Goal: Transaction & Acquisition: Purchase product/service

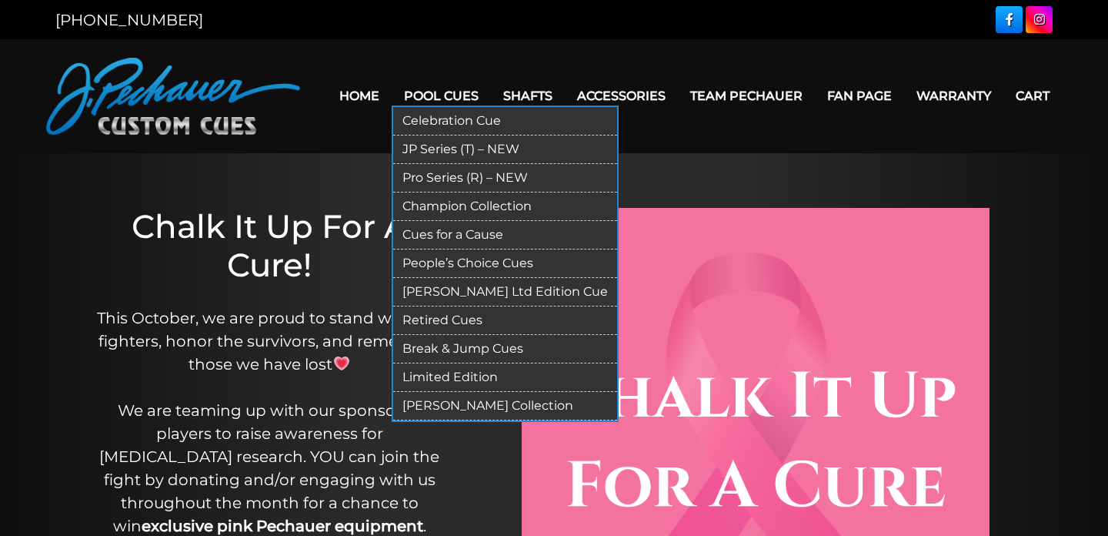
click at [438, 205] on link "Champion Collection" at bounding box center [505, 206] width 224 height 28
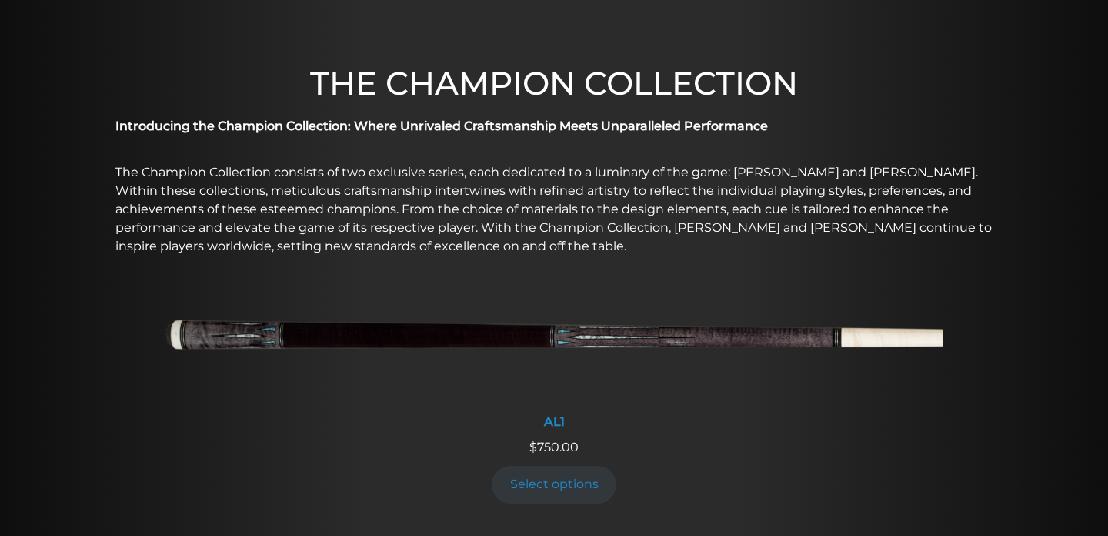
scroll to position [576, 0]
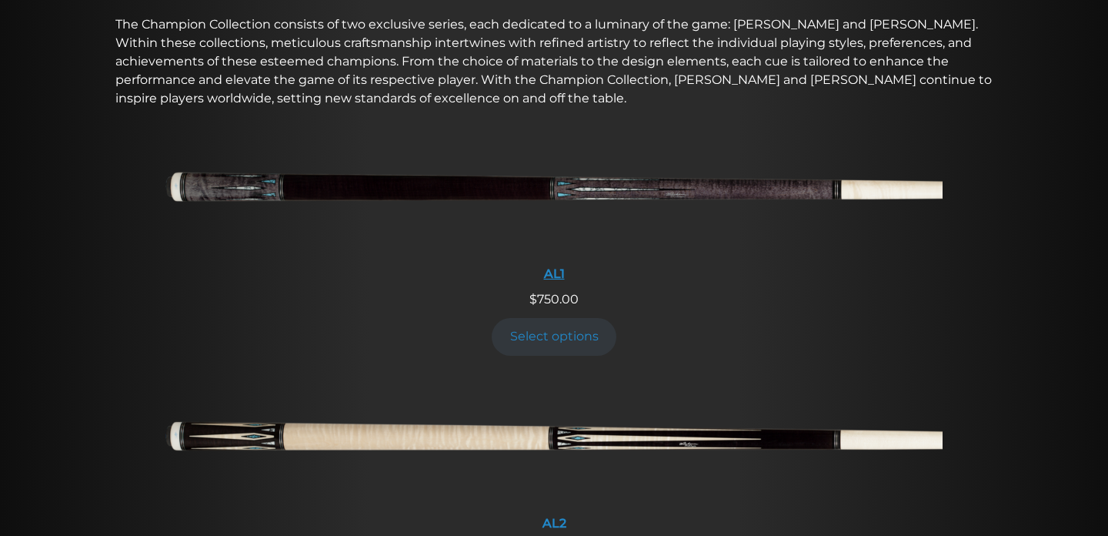
click at [391, 188] on img at bounding box center [553, 192] width 777 height 129
